Goal: Task Accomplishment & Management: Manage account settings

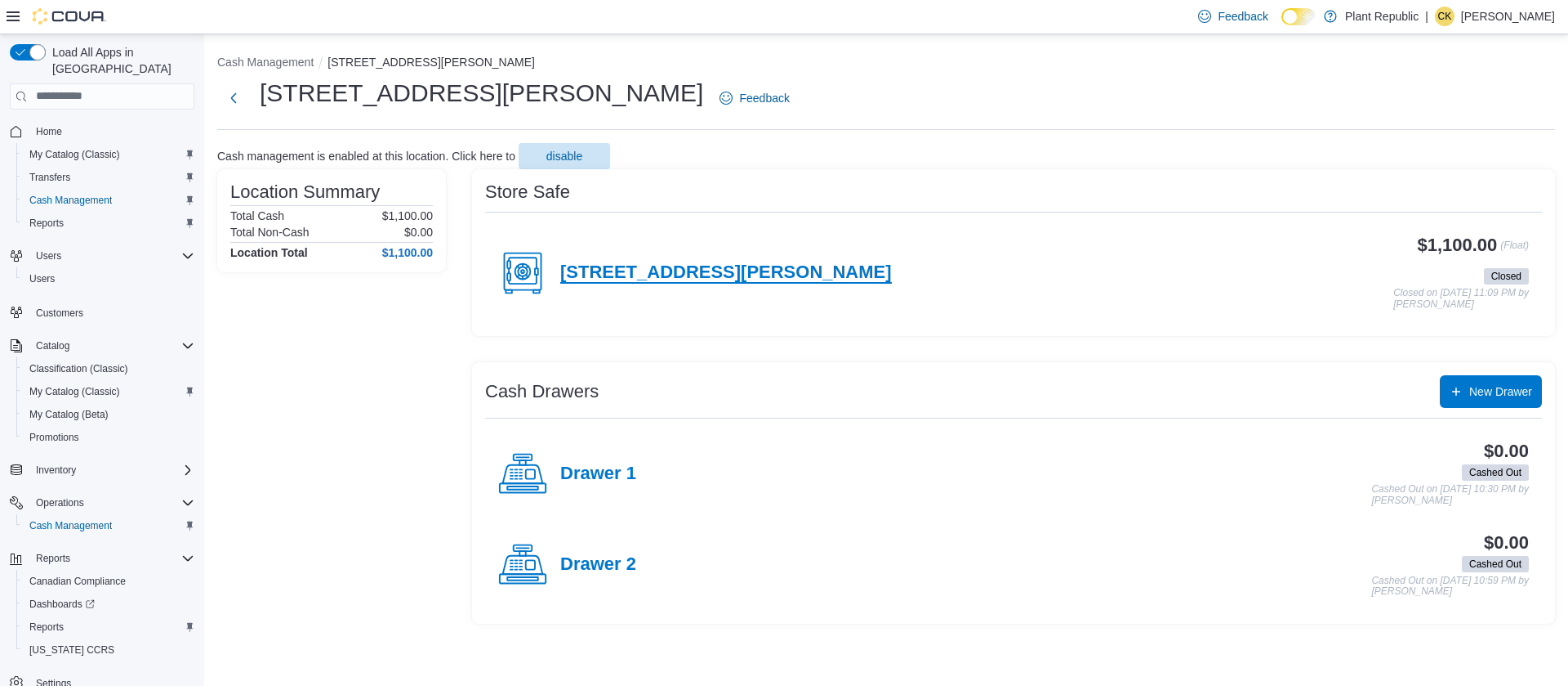
click at [604, 280] on h4 "[STREET_ADDRESS][PERSON_NAME]" at bounding box center [726, 272] width 331 height 21
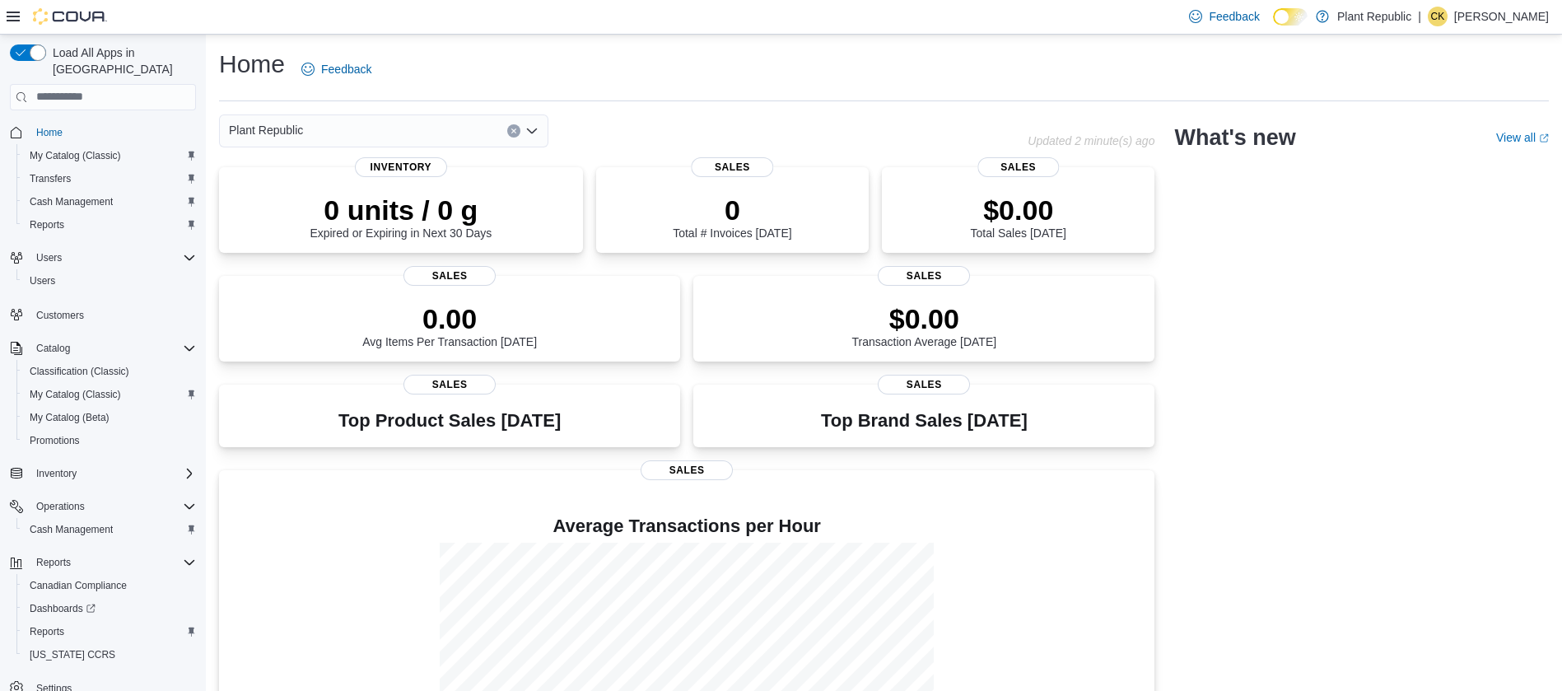
click at [1482, 12] on p "[PERSON_NAME]" at bounding box center [1501, 17] width 95 height 20
click at [1482, 158] on button "Sign Out" at bounding box center [1465, 159] width 151 height 26
